Goal: Transaction & Acquisition: Purchase product/service

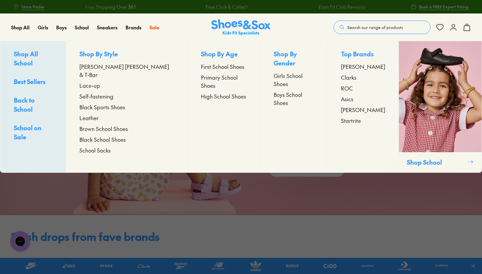
click at [112, 135] on span "Black School Shoes" at bounding box center [102, 139] width 46 height 8
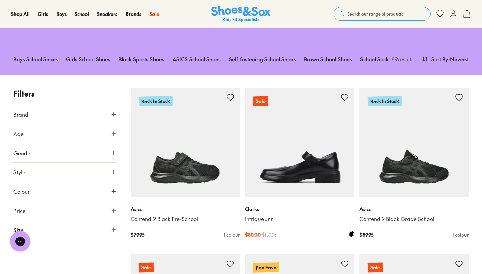
click at [289, 158] on img at bounding box center [299, 142] width 109 height 109
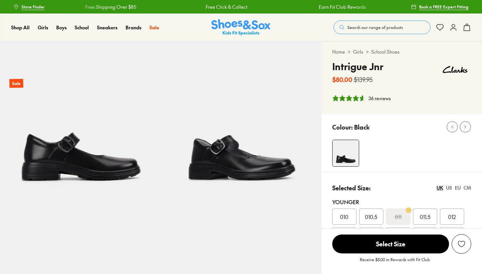
select select "*"
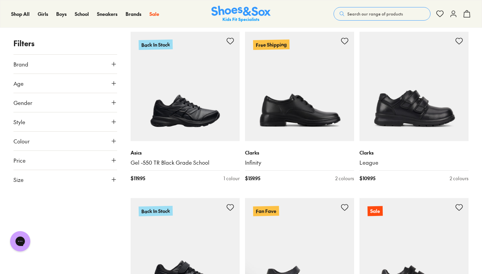
scroll to position [616, 0]
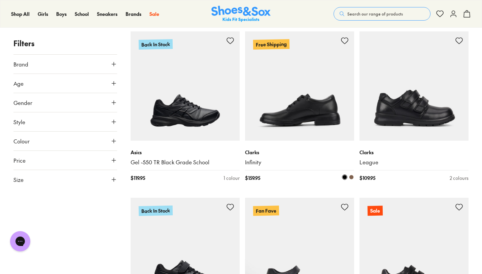
click at [264, 111] on img at bounding box center [299, 85] width 109 height 109
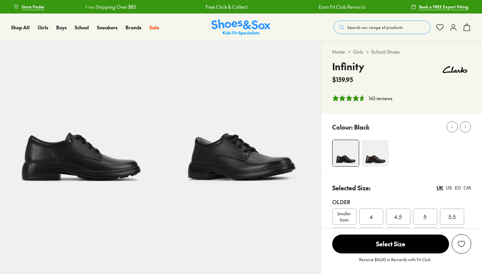
click at [373, 147] on img at bounding box center [375, 152] width 27 height 27
select select "*"
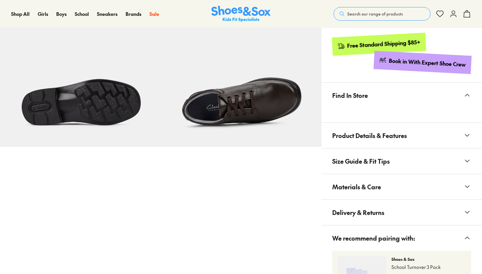
select select "*"
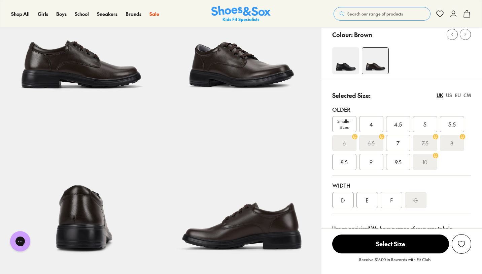
scroll to position [88, 0]
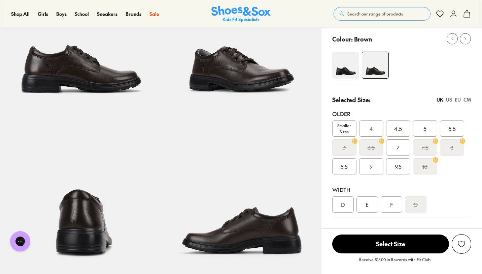
click at [340, 75] on img at bounding box center [345, 65] width 27 height 27
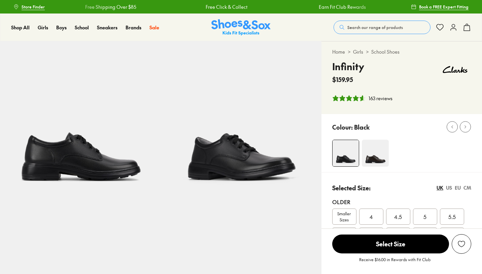
select select "*"
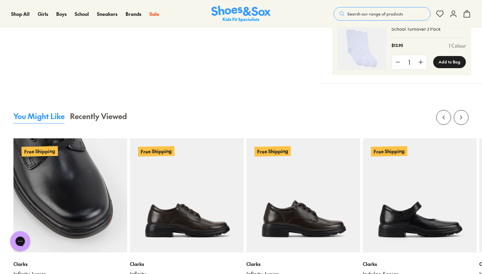
scroll to position [418, 0]
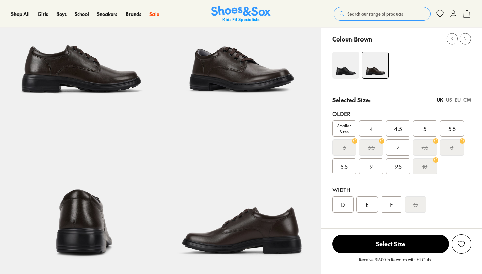
select select "*"
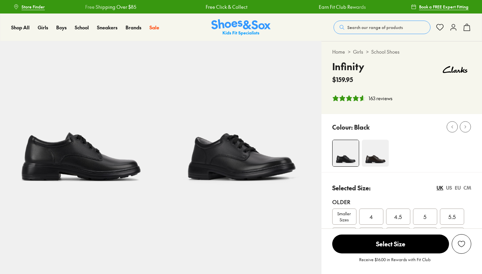
select select "*"
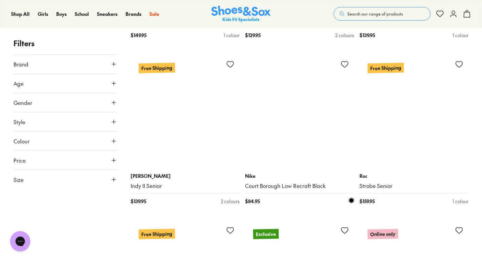
scroll to position [2585, 0]
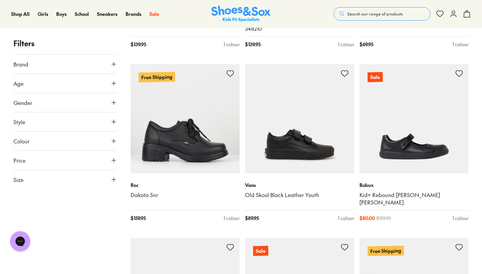
scroll to position [3925, 0]
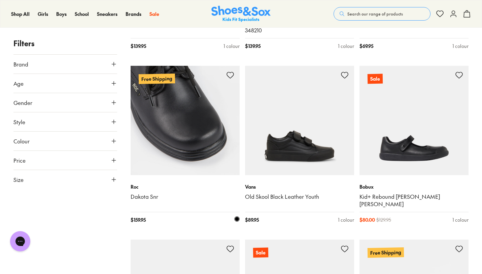
click at [195, 89] on img at bounding box center [185, 120] width 109 height 109
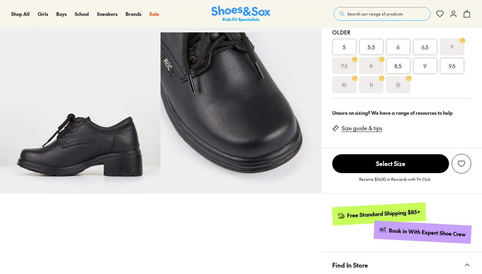
select select "*"
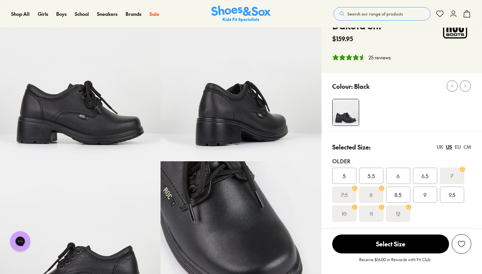
scroll to position [42, 0]
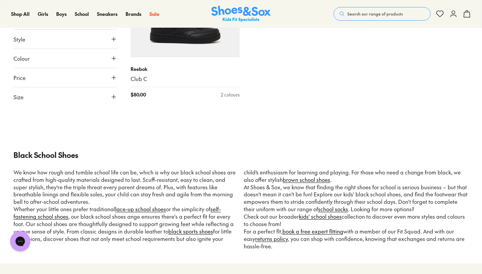
scroll to position [1595, 0]
